Goal: Transaction & Acquisition: Purchase product/service

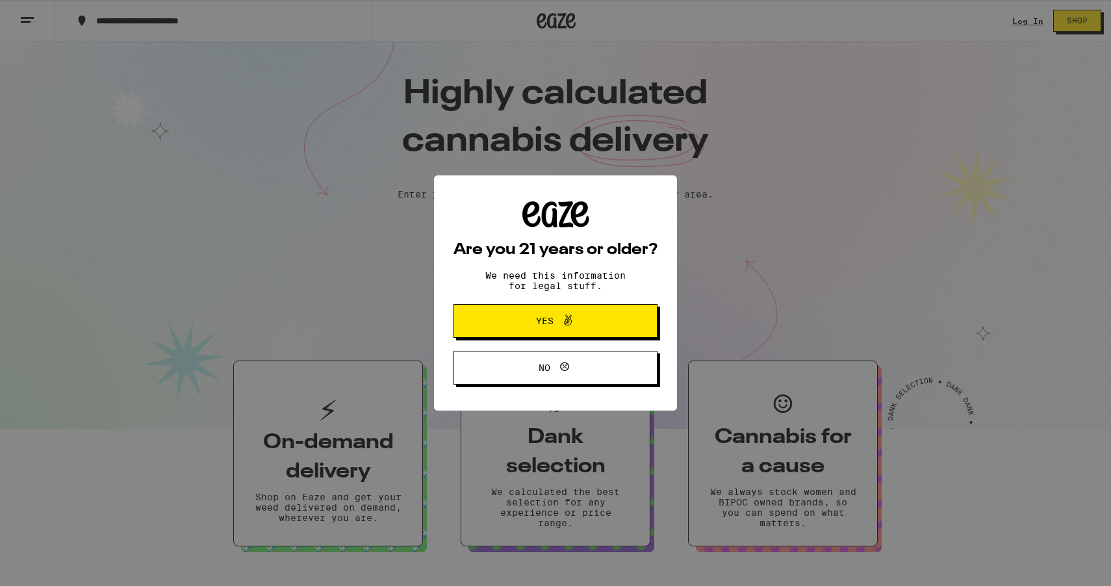
click at [1026, 29] on div "Are you 21 years or older? We need this information for legal stuff. Yes No" at bounding box center [555, 293] width 1111 height 586
click at [580, 376] on span "No" at bounding box center [555, 367] width 99 height 17
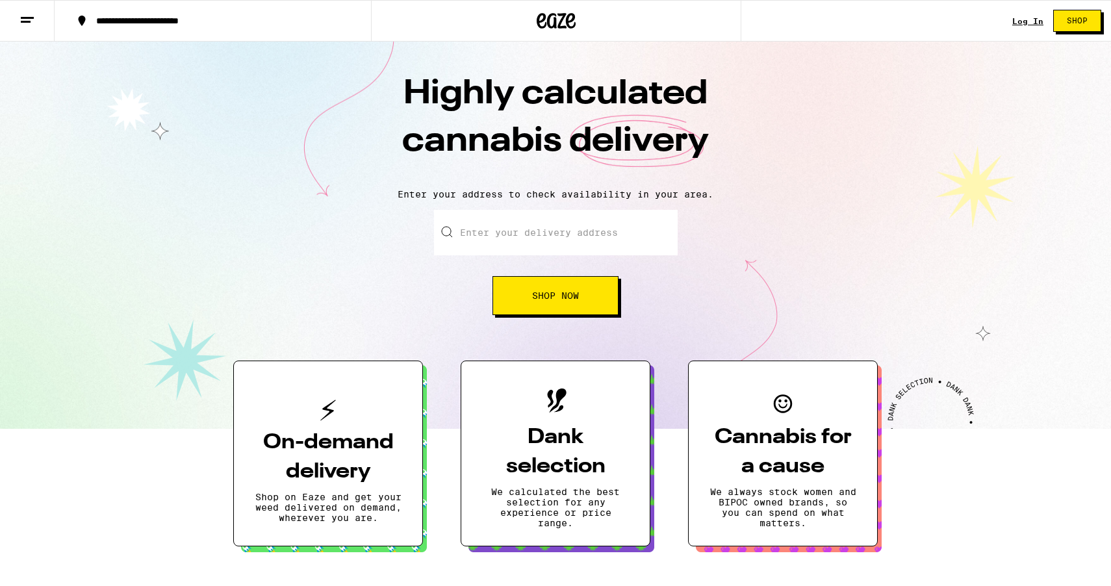
click at [1029, 15] on div "Log In Shop" at bounding box center [1061, 21] width 99 height 42
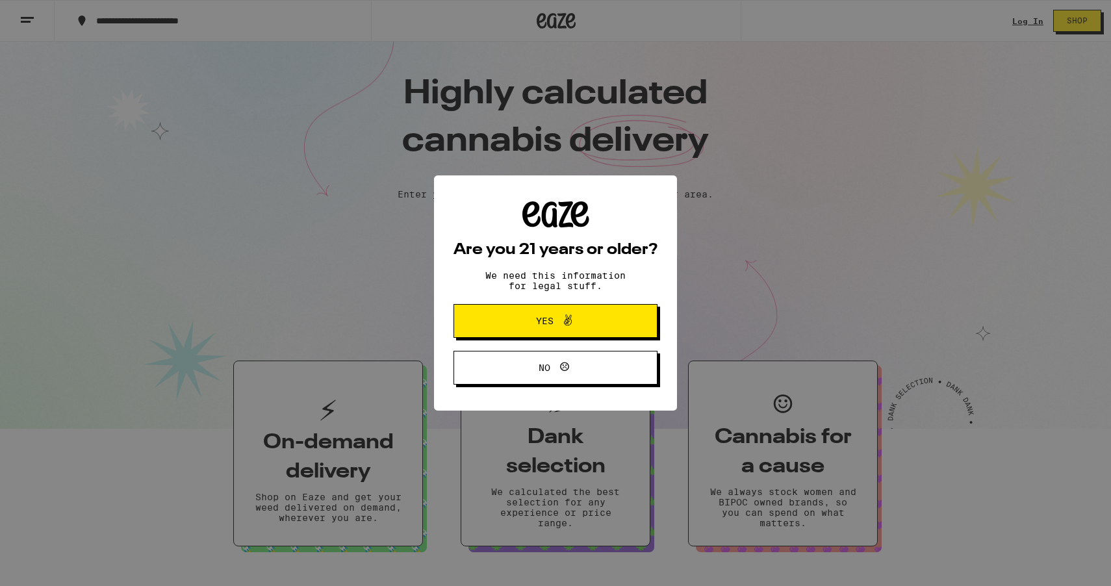
click at [571, 334] on button "Yes" at bounding box center [555, 321] width 204 height 34
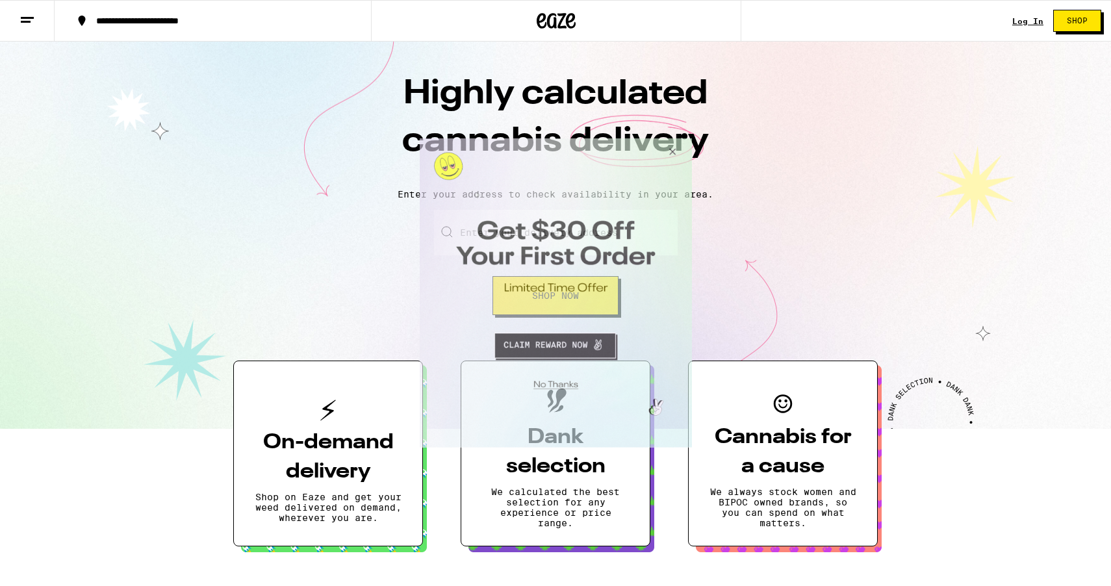
click at [673, 147] on button "Close Modal" at bounding box center [669, 153] width 35 height 31
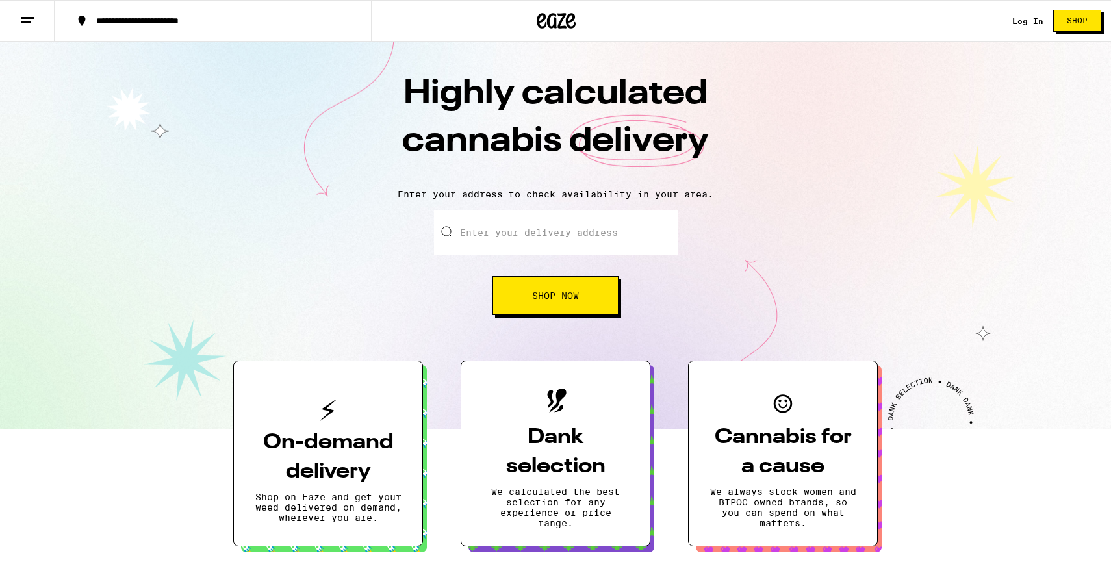
click at [1024, 21] on link "Log In" at bounding box center [1027, 21] width 31 height 8
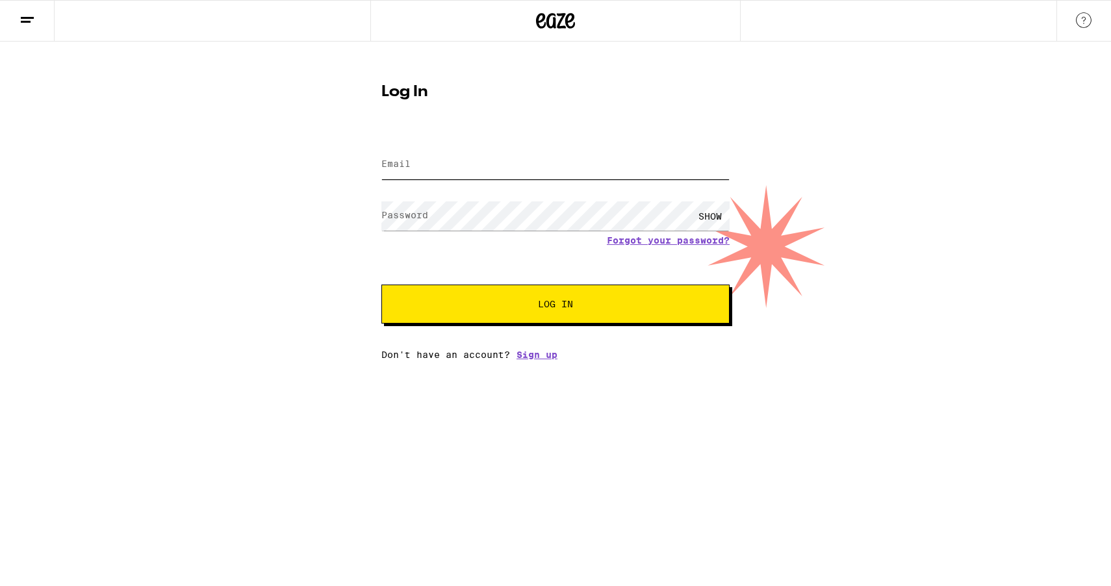
click at [472, 162] on input "Email" at bounding box center [555, 164] width 348 height 29
type input "adster@hotmail.com"
click at [381, 284] on button "Log In" at bounding box center [555, 303] width 348 height 39
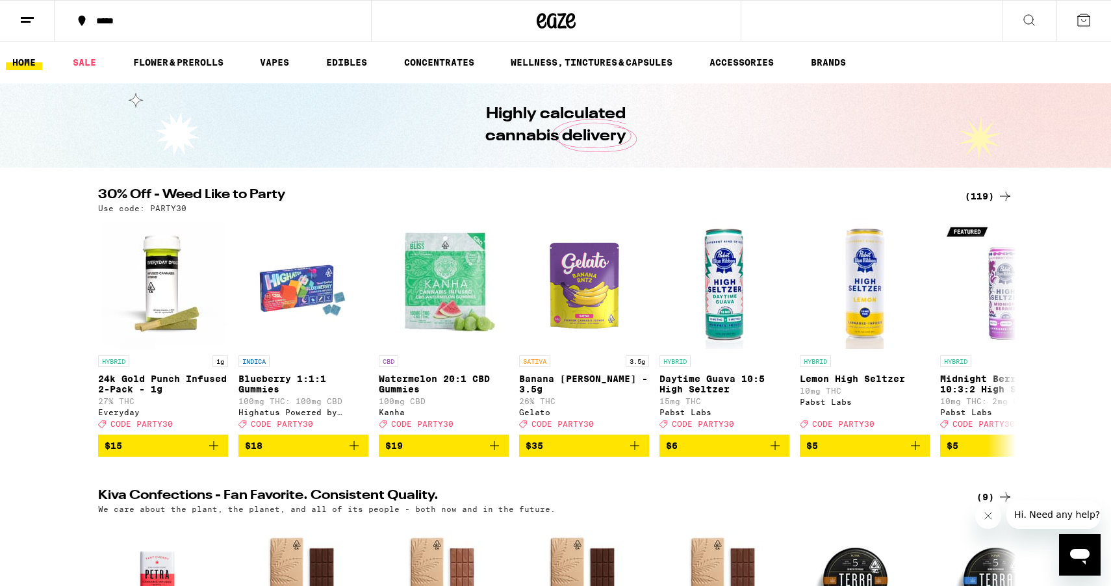
click at [180, 25] on button "*****" at bounding box center [213, 20] width 316 height 39
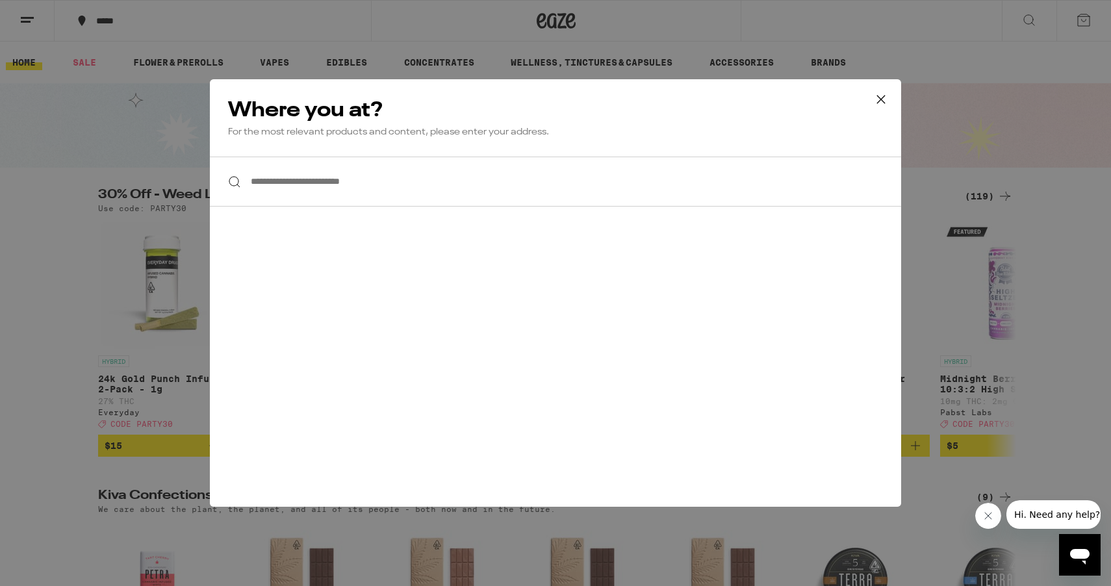
click at [344, 188] on input "**********" at bounding box center [555, 182] width 691 height 50
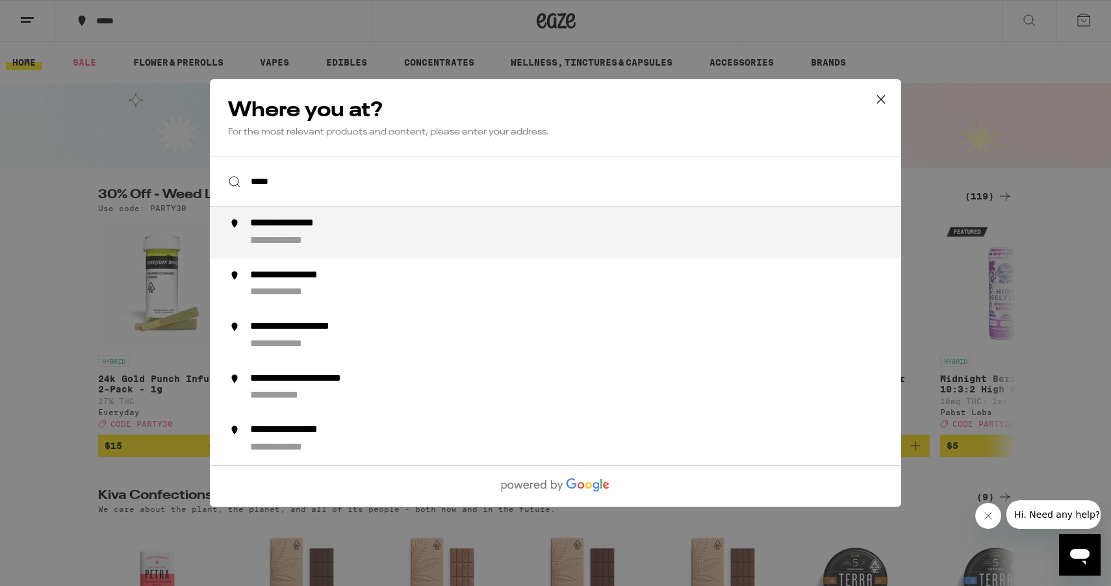
click at [359, 227] on div "**********" at bounding box center [581, 232] width 662 height 31
type input "**********"
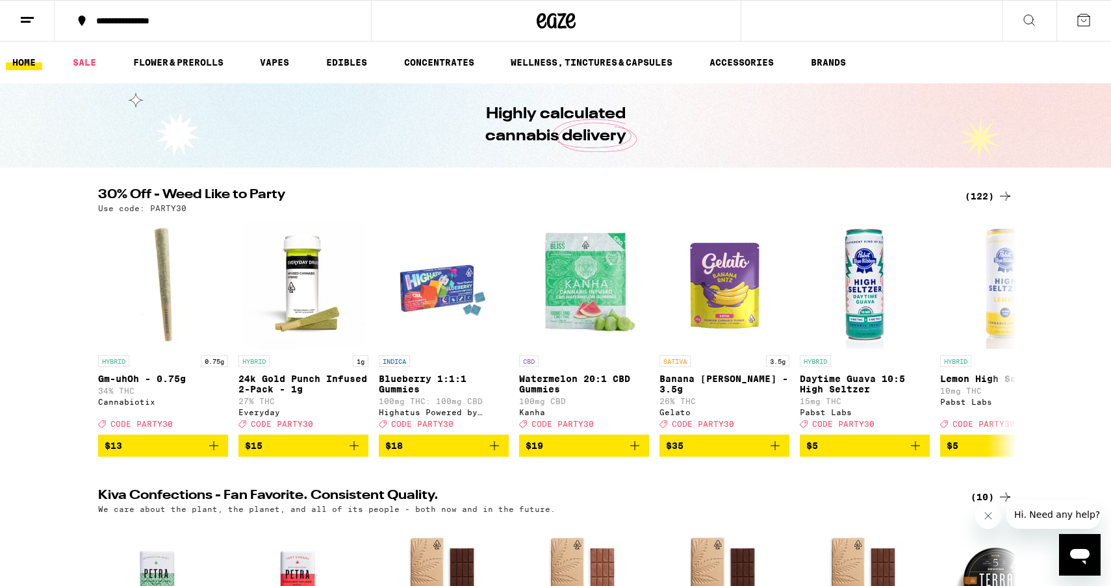
click at [979, 192] on div "(122)" at bounding box center [989, 196] width 48 height 16
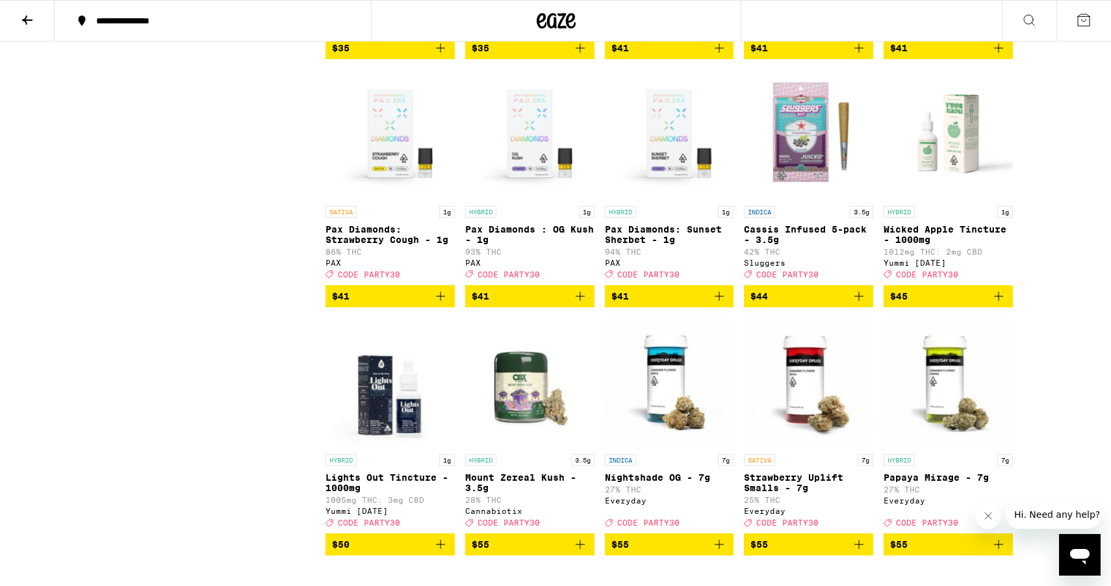
scroll to position [5528, 0]
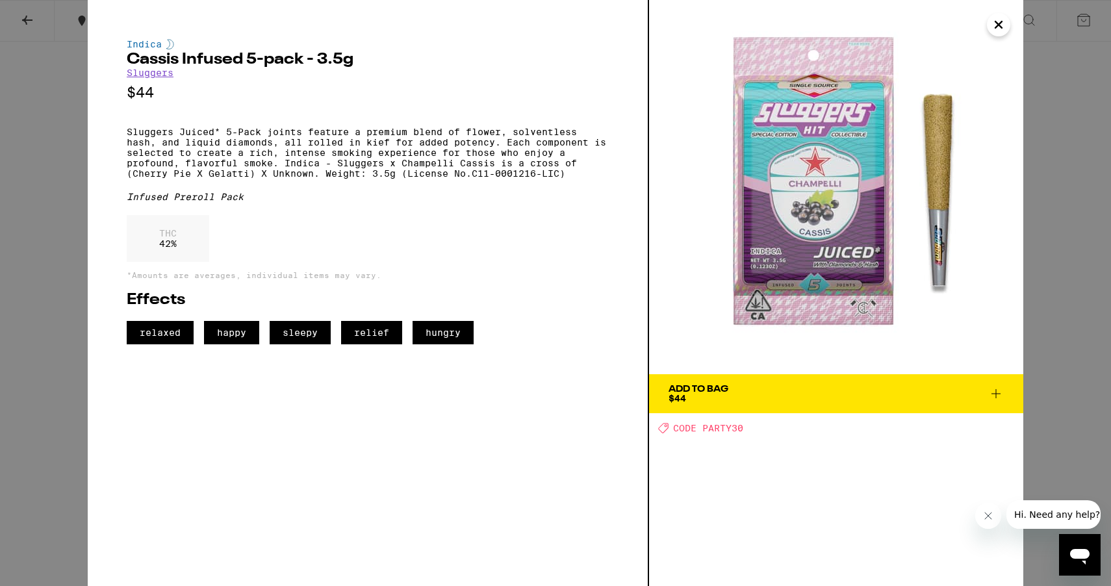
click at [34, 68] on div "Indica Cassis Infused 5-pack - 3.5g Sluggers $44 Sluggers Juiced* 5-Pack joints…" at bounding box center [555, 293] width 1111 height 586
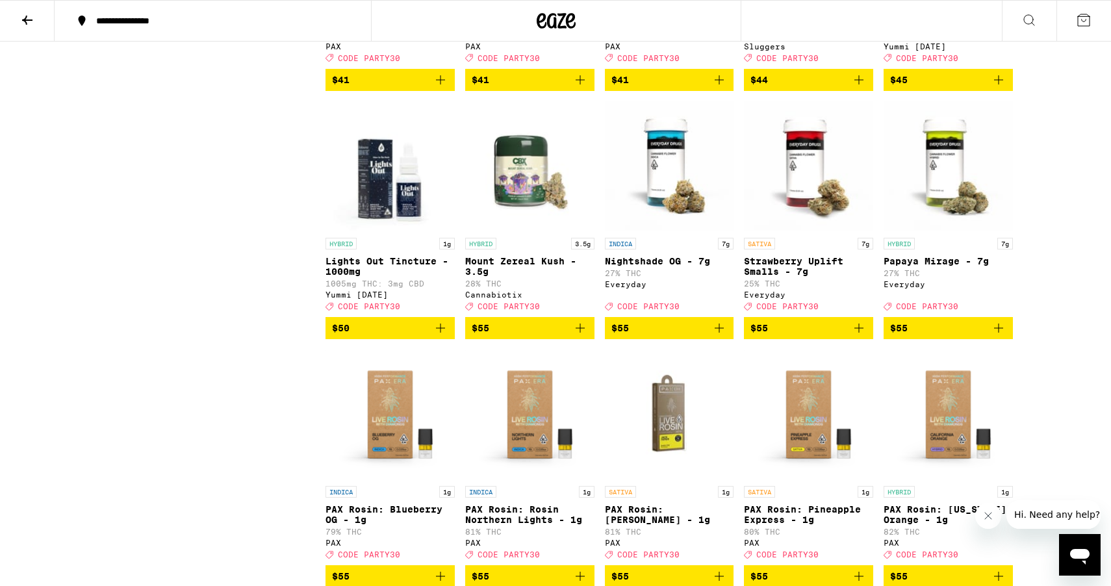
click at [861, 88] on icon "Add to bag" at bounding box center [859, 80] width 16 height 16
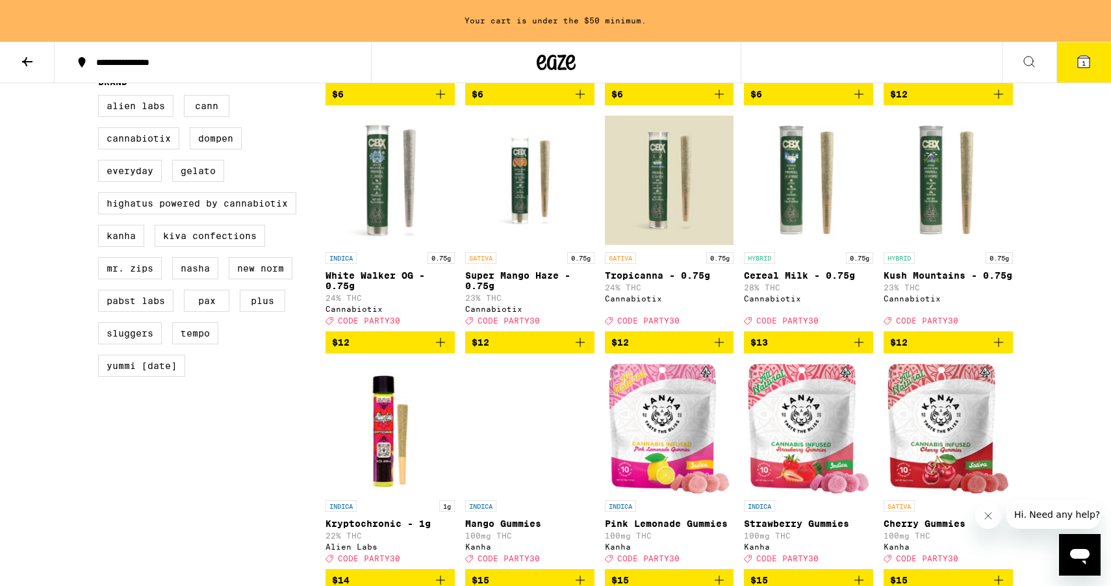
scroll to position [850, 0]
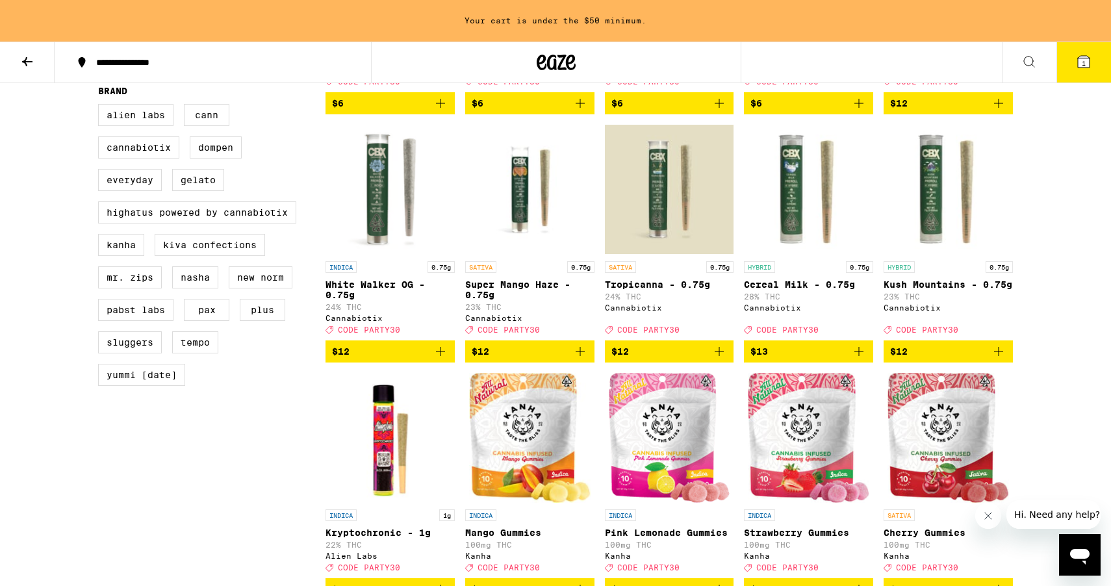
click at [442, 359] on icon "Add to bag" at bounding box center [441, 352] width 16 height 16
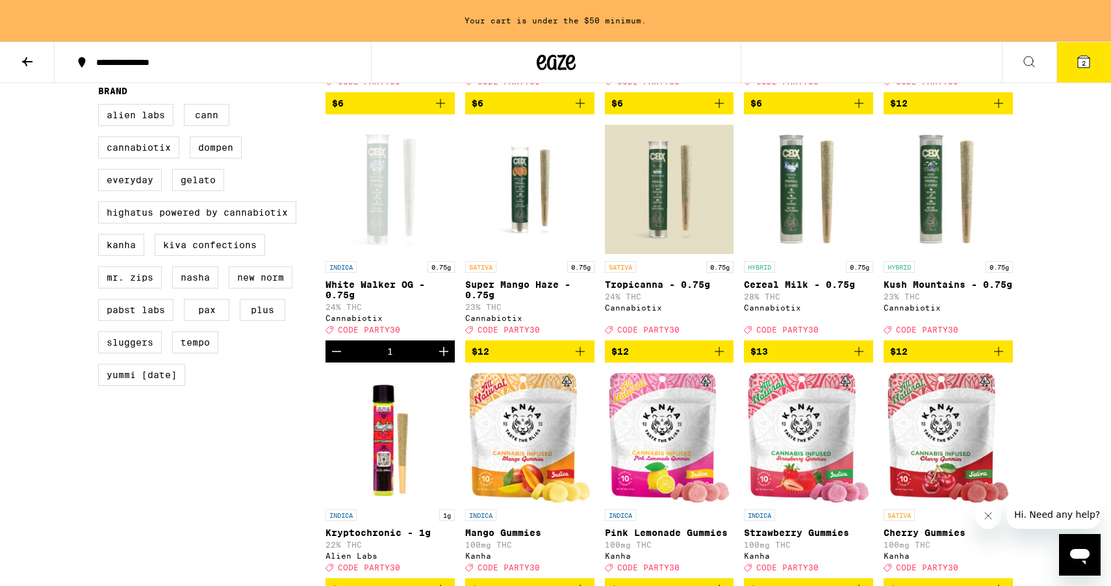
scroll to position [808, 0]
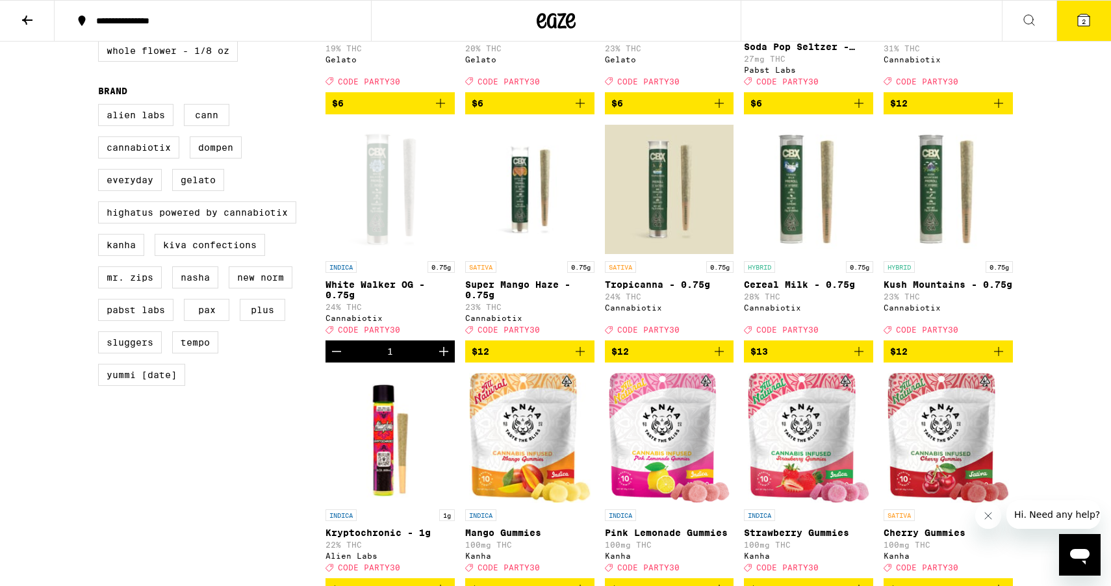
click at [726, 359] on icon "Add to bag" at bounding box center [719, 352] width 16 height 16
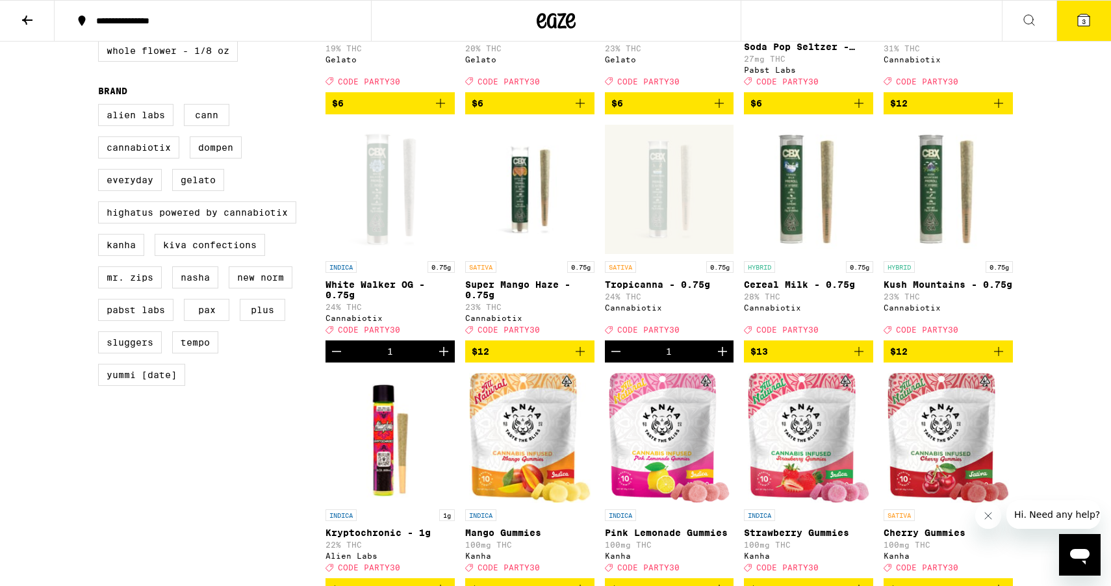
click at [862, 359] on icon "Add to bag" at bounding box center [859, 352] width 16 height 16
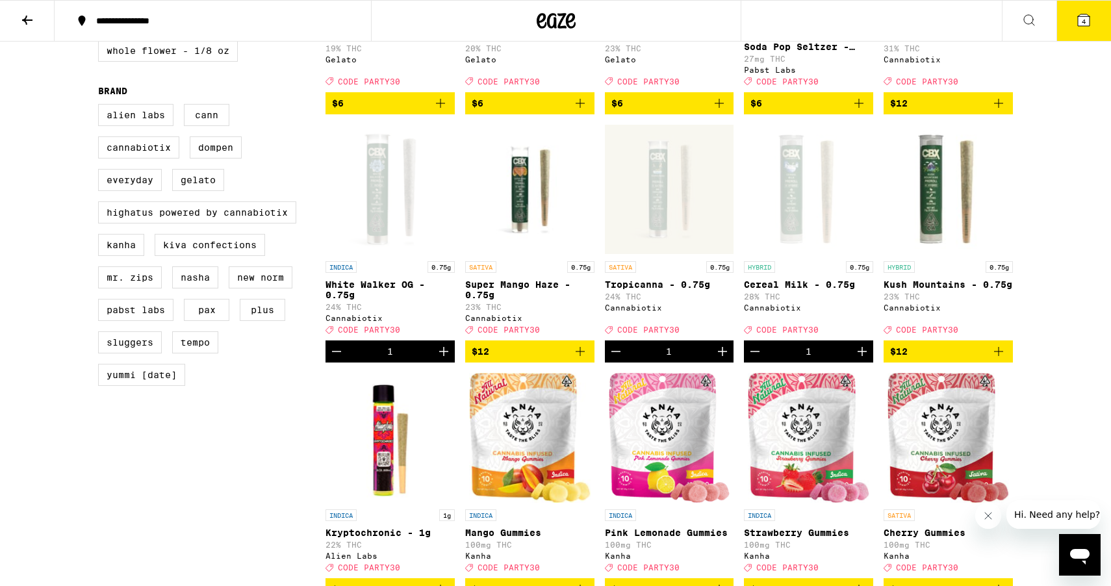
click at [1003, 359] on icon "Add to bag" at bounding box center [998, 352] width 16 height 16
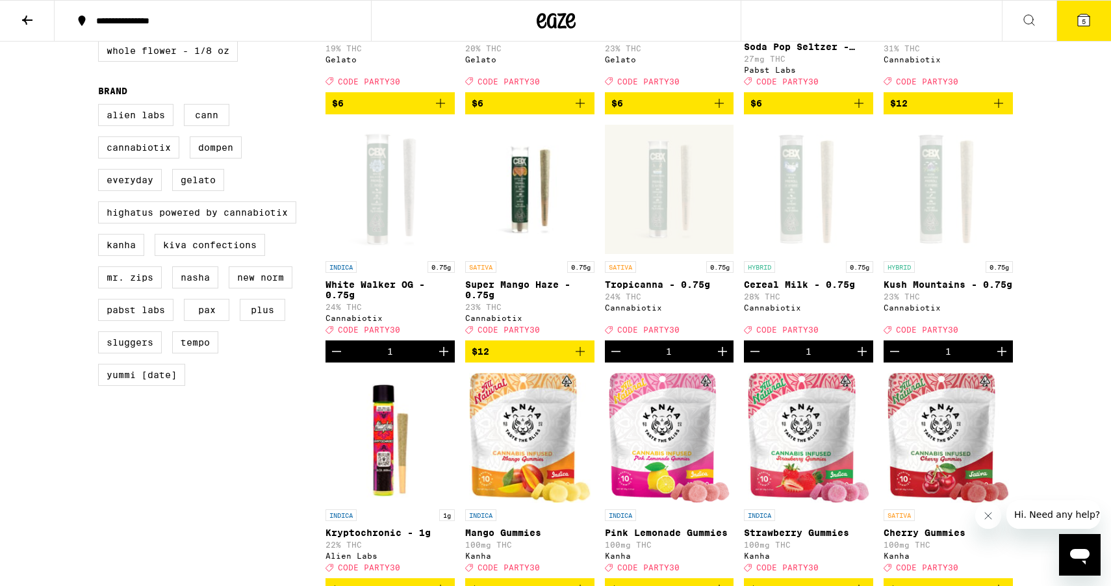
click at [586, 359] on icon "Add to bag" at bounding box center [580, 352] width 16 height 16
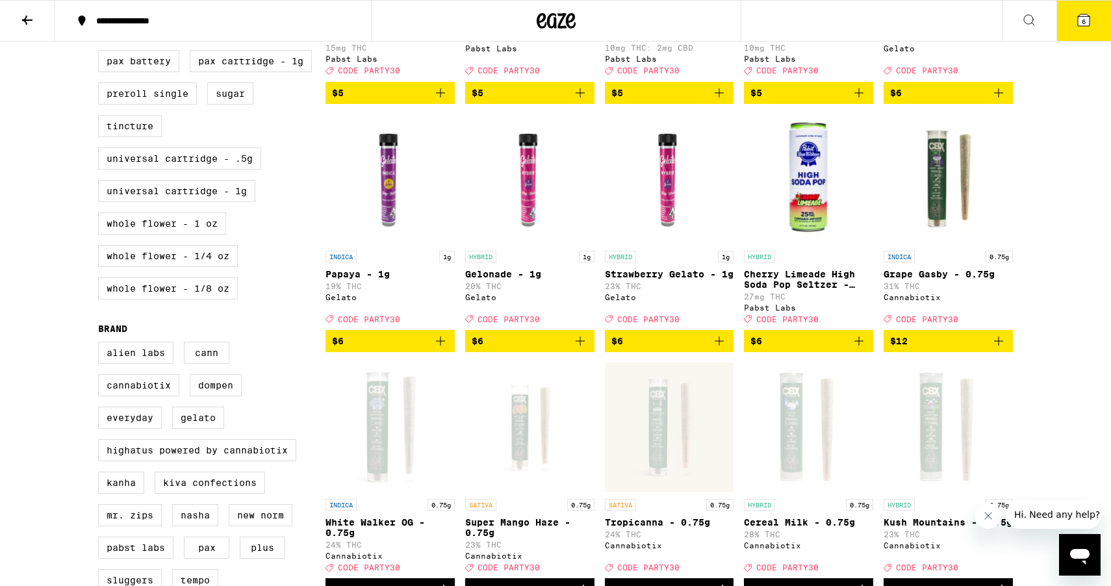
scroll to position [498, 0]
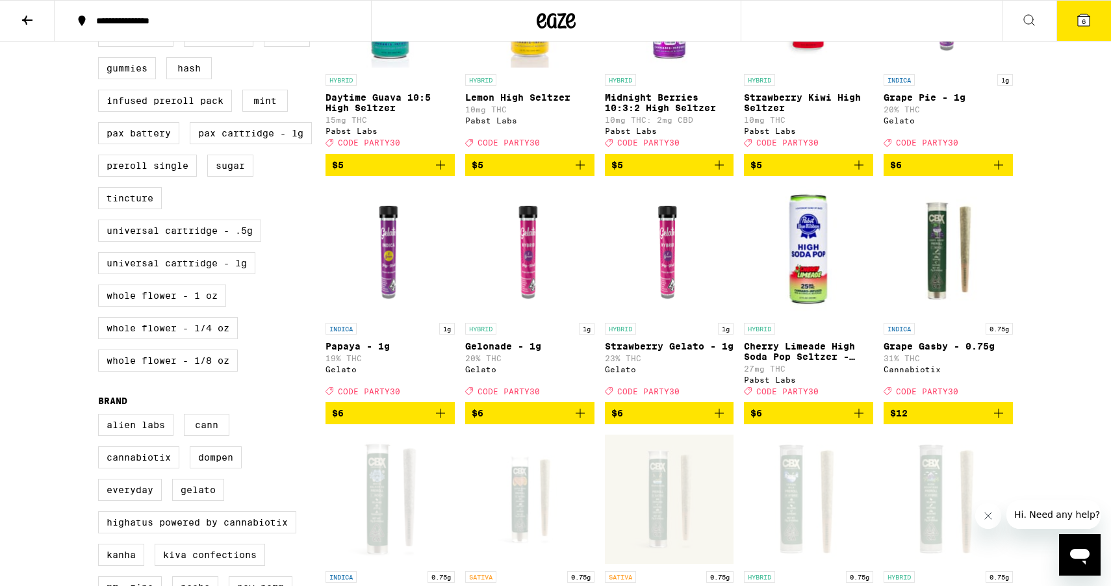
click at [999, 421] on icon "Add to bag" at bounding box center [998, 413] width 16 height 16
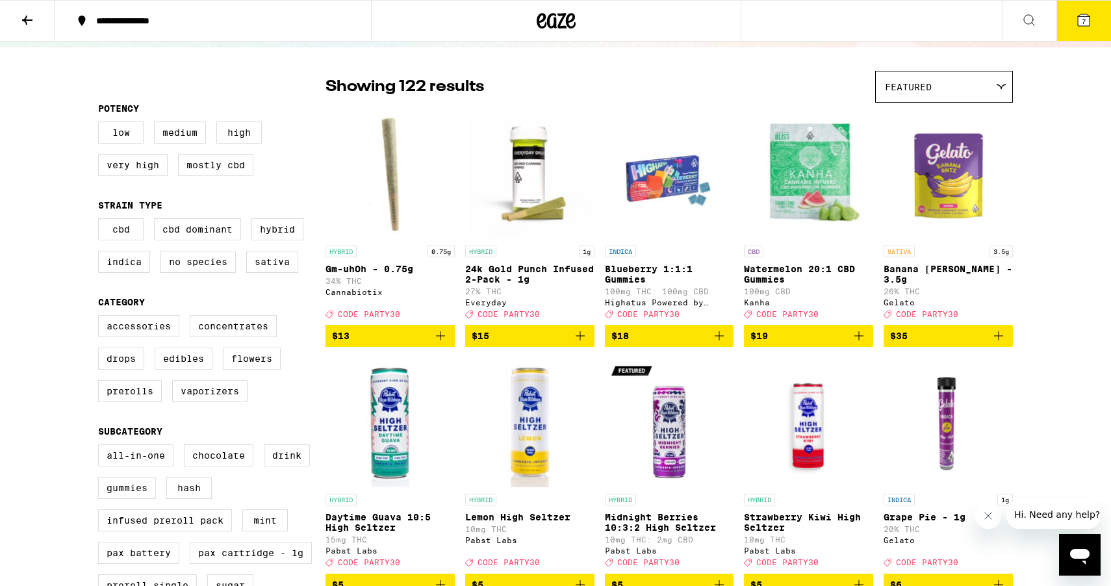
scroll to position [69, 0]
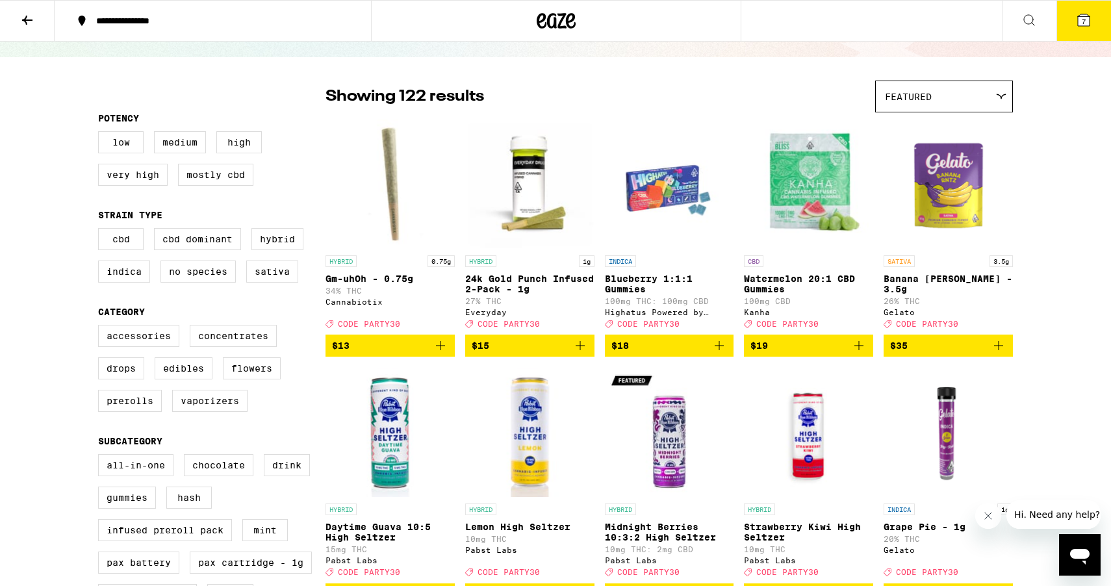
click at [443, 350] on icon "Add to bag" at bounding box center [440, 345] width 9 height 9
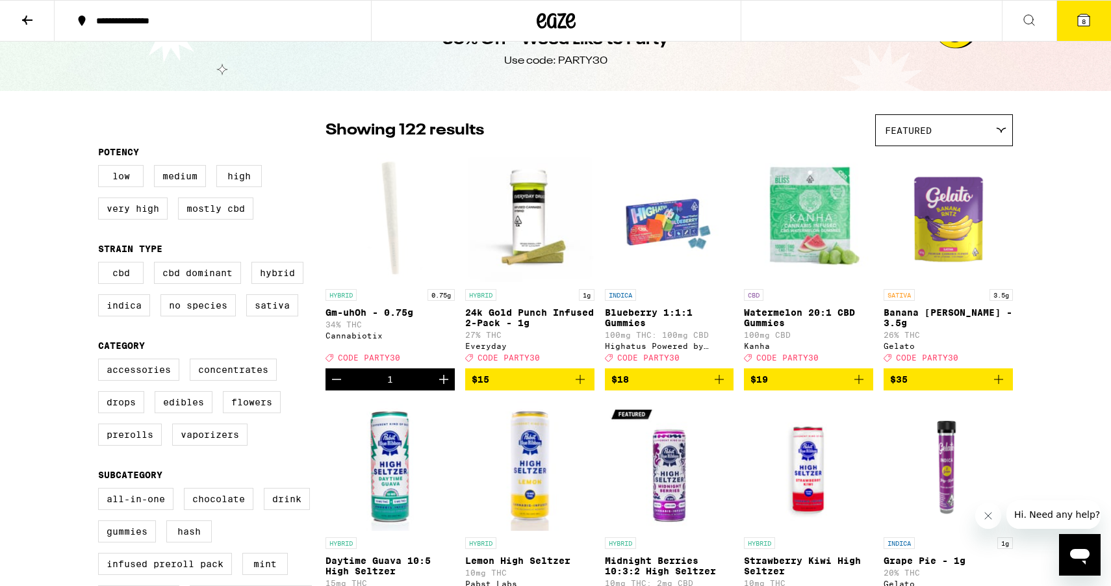
scroll to position [0, 0]
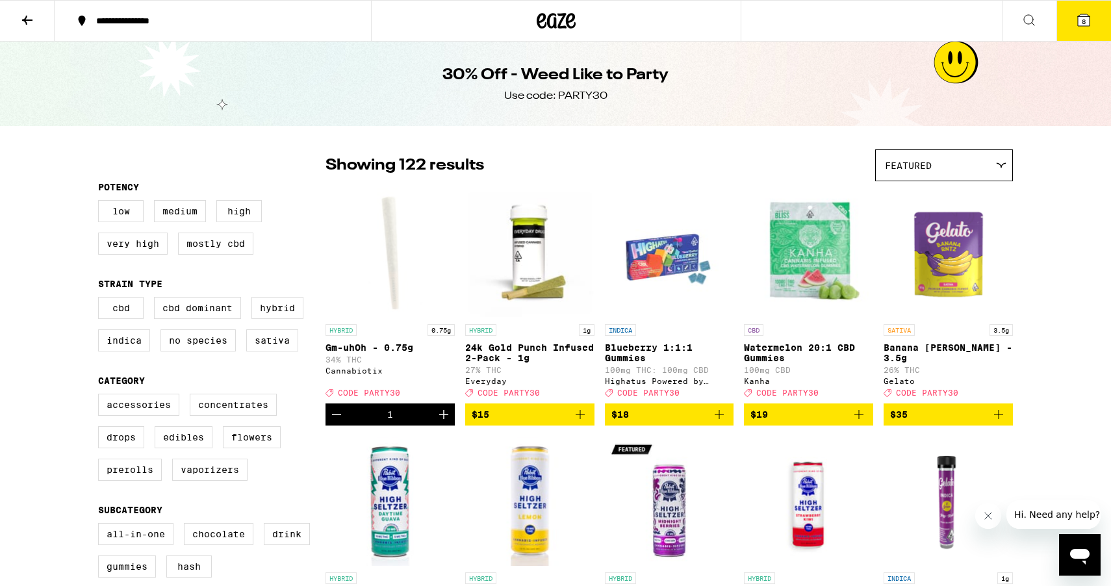
click at [1079, 7] on button "8" at bounding box center [1083, 21] width 55 height 40
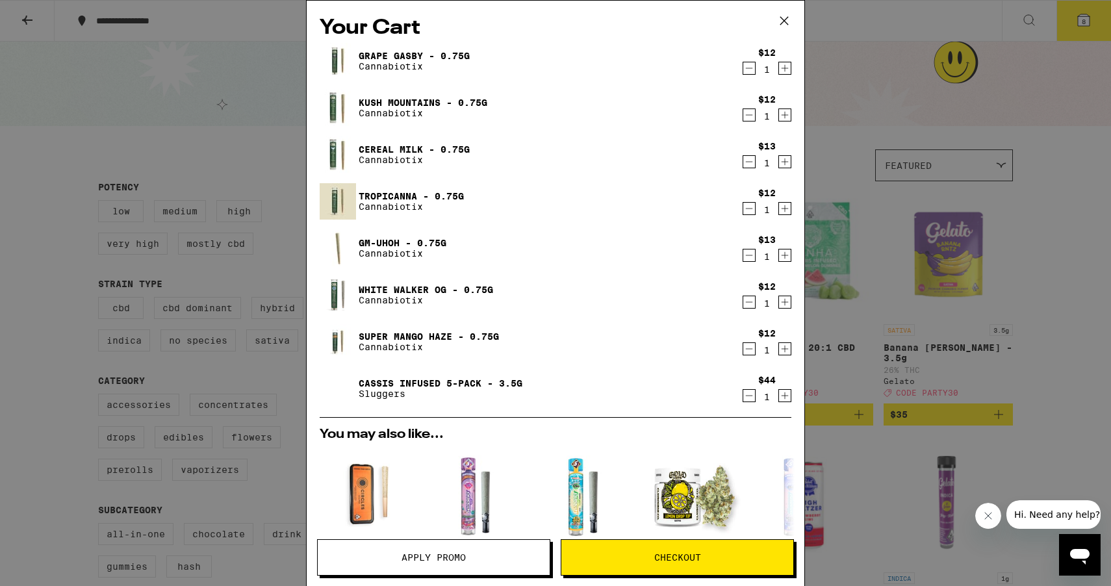
click at [435, 562] on span "Apply Promo" at bounding box center [433, 557] width 64 height 9
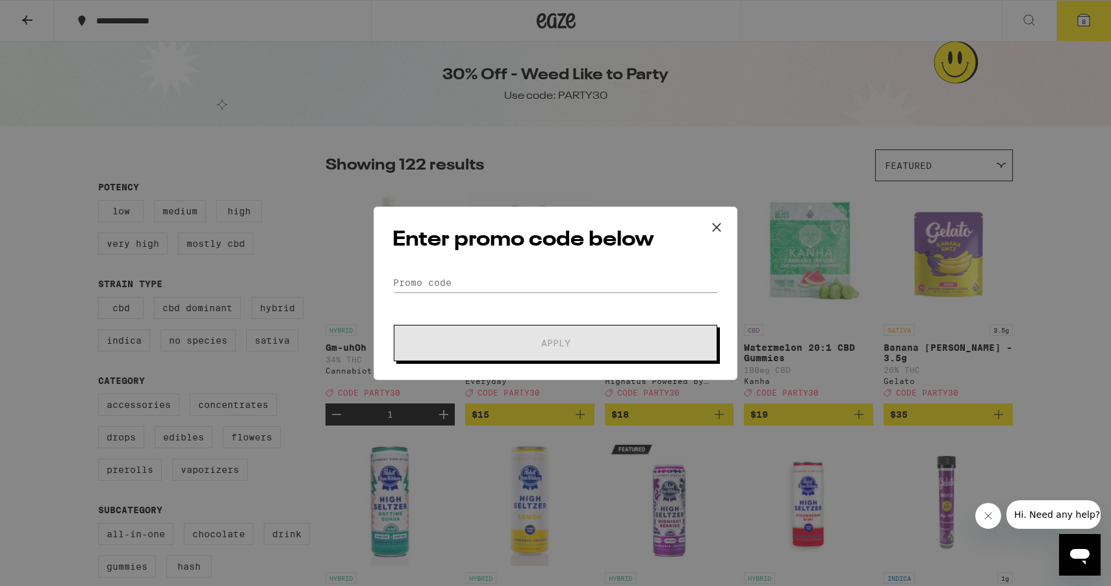
click at [416, 268] on div "Enter promo code below Promo Code Apply" at bounding box center [555, 293] width 364 height 173
click at [414, 275] on input "Promo Code" at bounding box center [555, 282] width 326 height 19
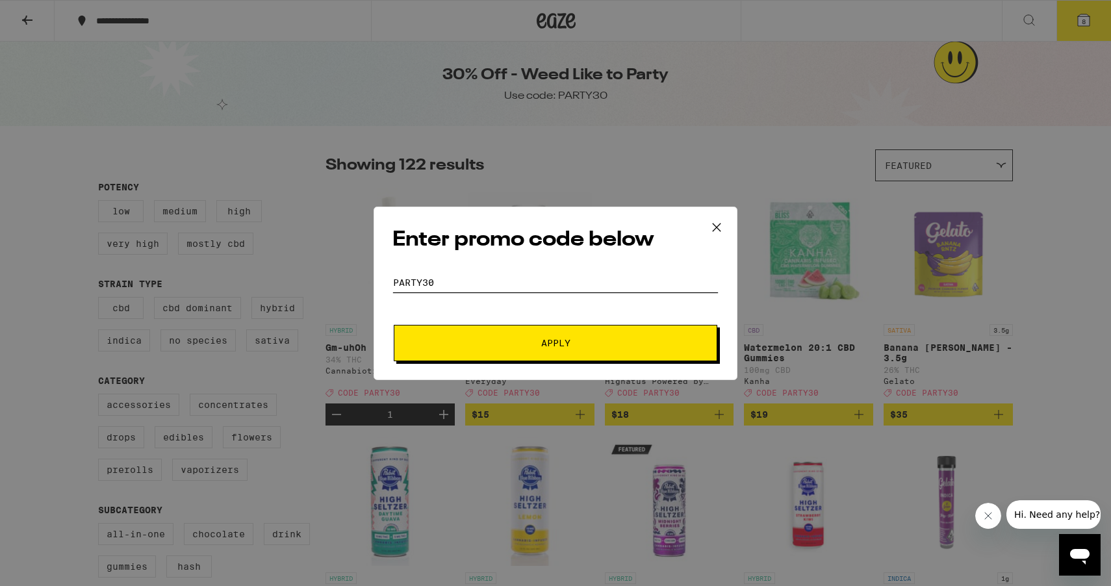
type input "party30"
click at [461, 338] on span "Apply" at bounding box center [555, 342] width 234 height 9
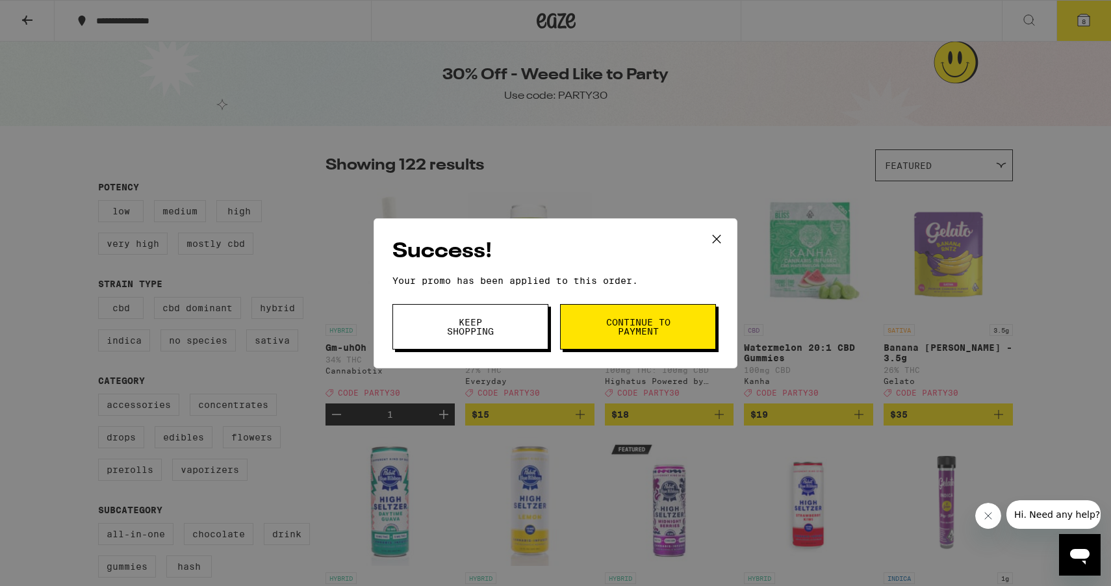
click at [686, 322] on button "Continue to payment" at bounding box center [638, 326] width 156 height 45
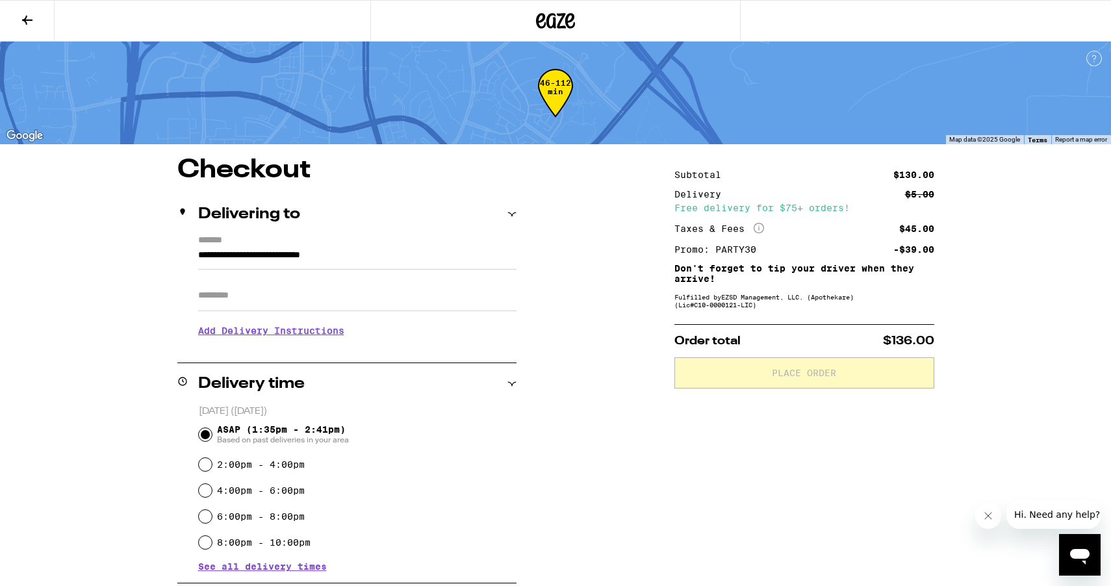
click at [334, 297] on input "Apt/Suite" at bounding box center [357, 295] width 318 height 31
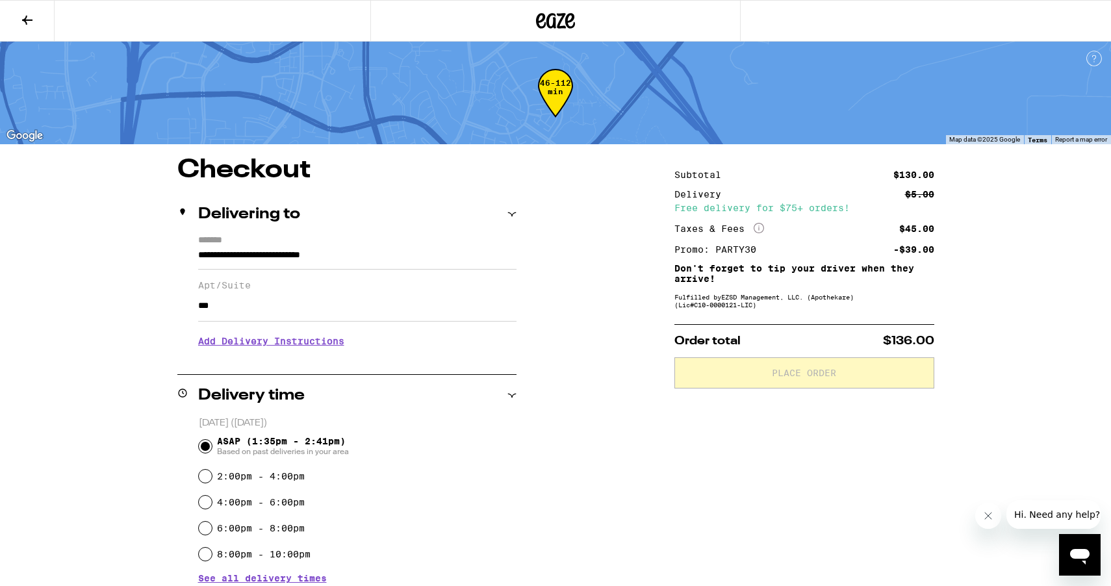
type input "***"
click at [329, 348] on h3 "Add Delivery Instructions" at bounding box center [357, 341] width 318 height 30
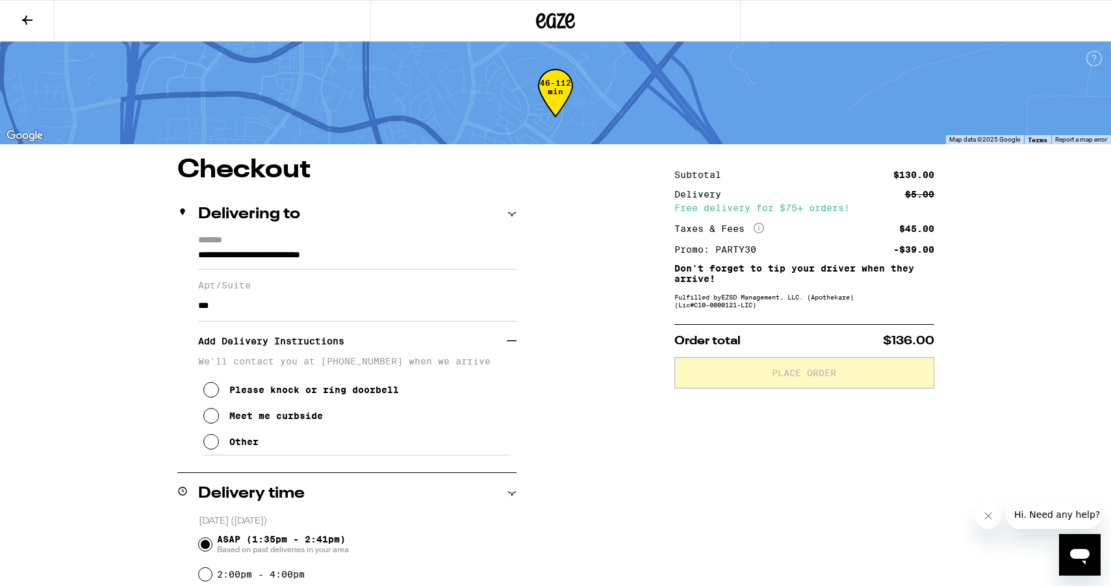
click at [318, 395] on div "Please knock or ring doorbell" at bounding box center [314, 390] width 170 height 10
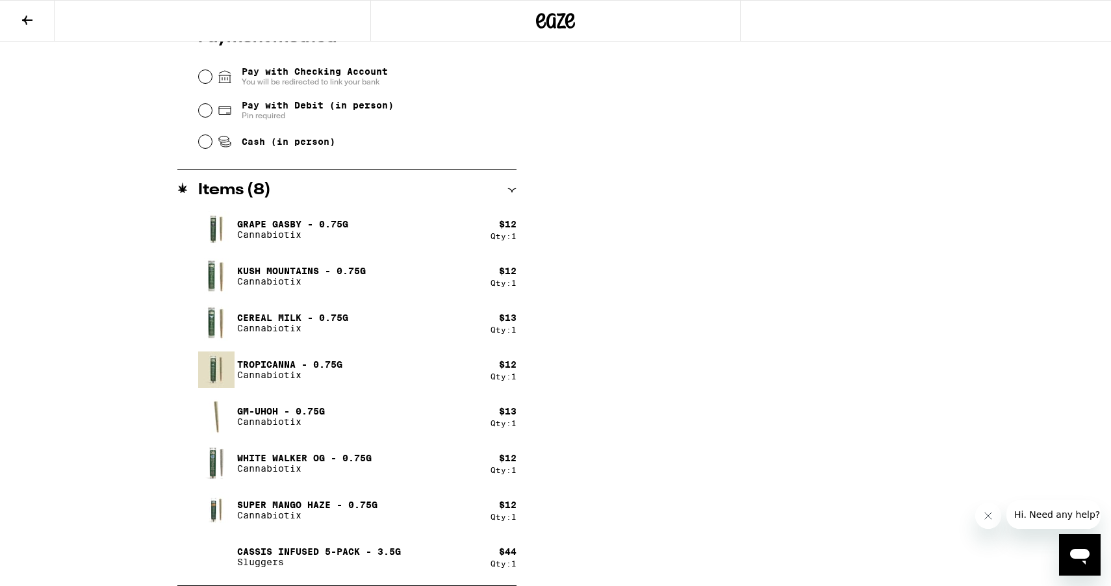
scroll to position [621, 0]
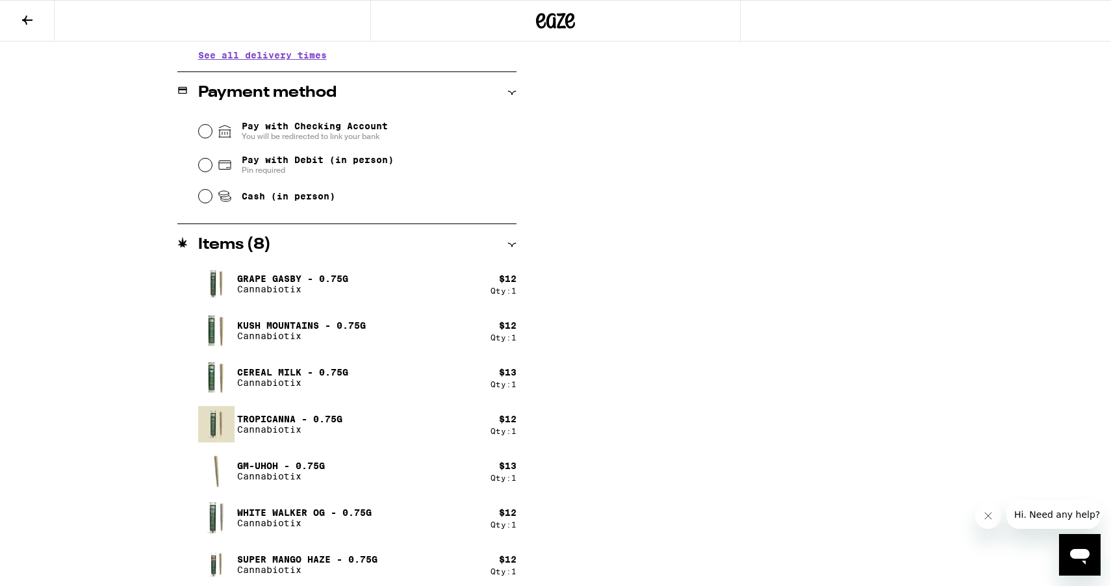
click at [320, 201] on span "Cash (in person)" at bounding box center [289, 196] width 94 height 10
click at [212, 201] on input "Cash (in person)" at bounding box center [205, 196] width 13 height 13
radio input "true"
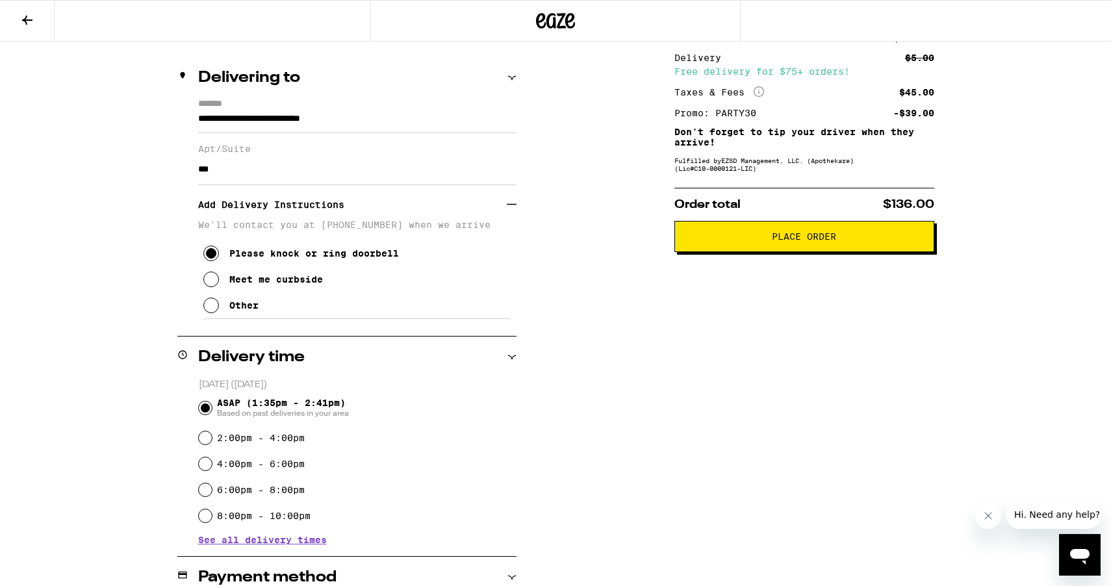
scroll to position [0, 0]
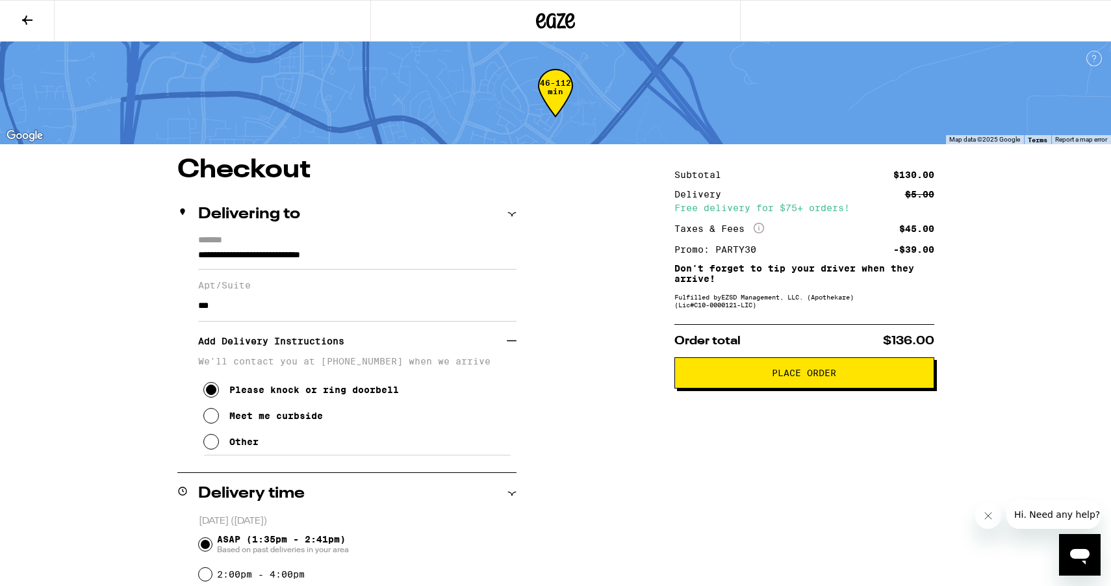
click at [744, 372] on button "Place Order" at bounding box center [804, 372] width 260 height 31
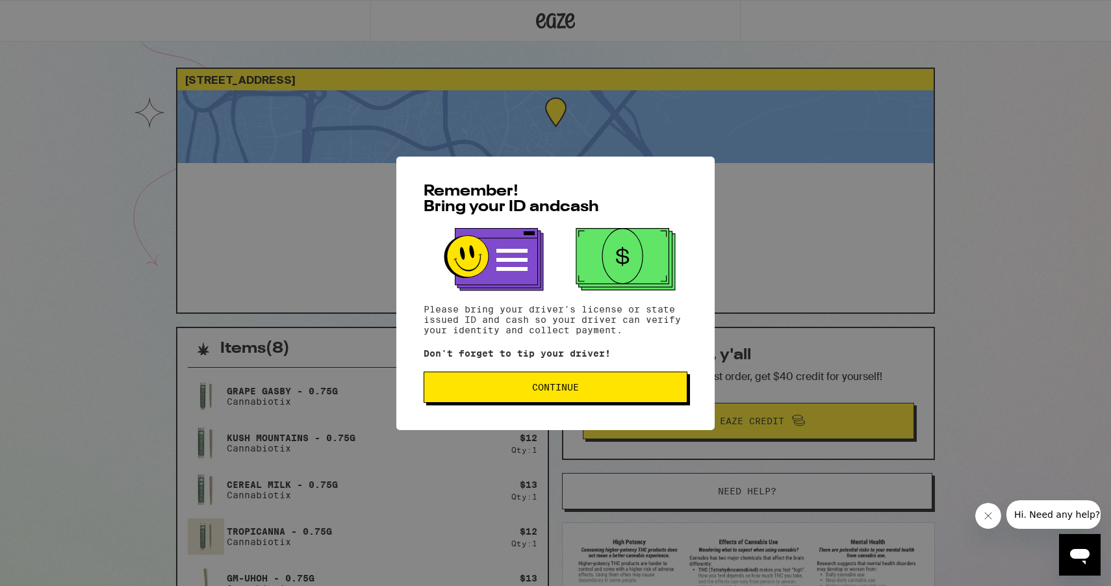
click at [604, 407] on div "Remember! Bring your ID and cash Please bring your driver's license or state is…" at bounding box center [555, 293] width 318 height 273
click at [599, 390] on span "Continue" at bounding box center [556, 387] width 242 height 9
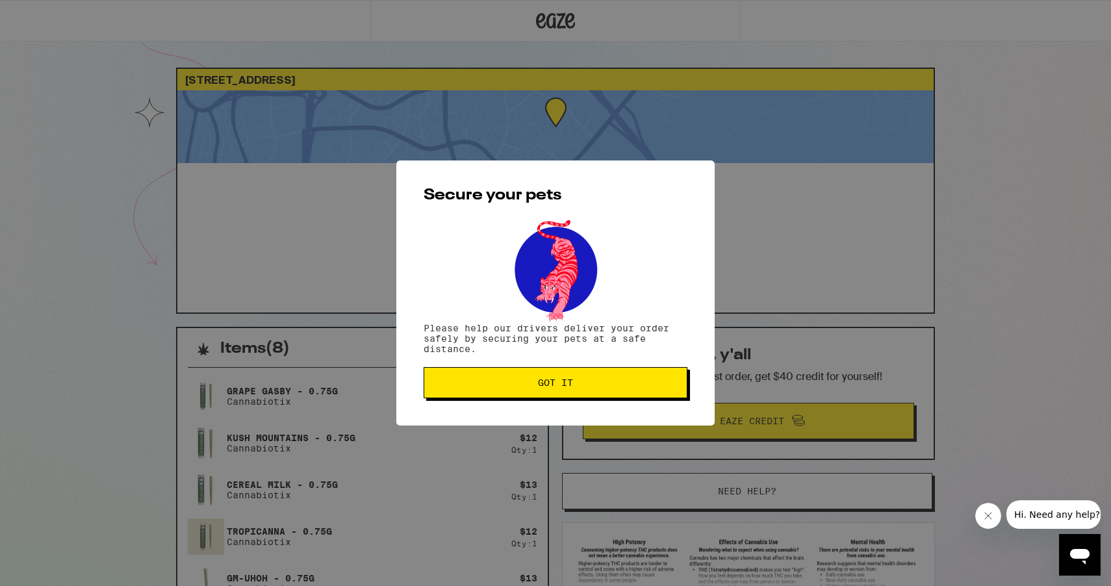
click at [510, 387] on span "Got it" at bounding box center [556, 382] width 242 height 9
